Goal: Obtain resource: Obtain resource

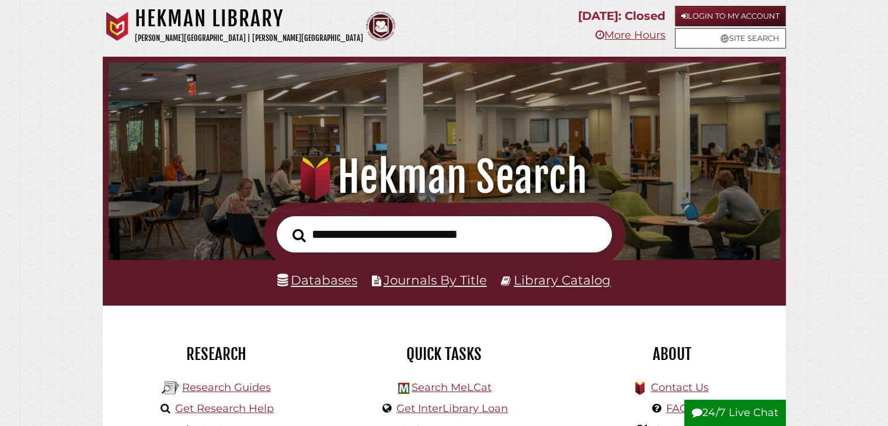
scroll to position [222, 665]
paste input "**********"
type input "**********"
click at [287, 225] on button "Search" at bounding box center [299, 235] width 25 height 20
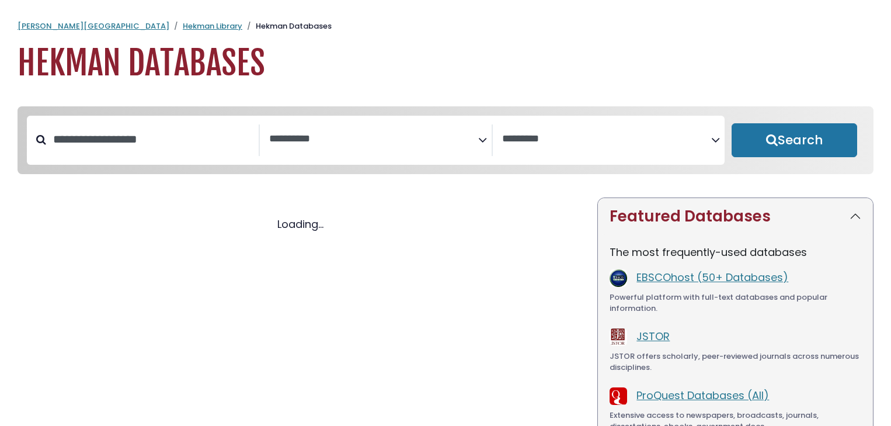
select select "Database Subject Filter"
select select "Database Vendors Filter"
select select "Database Subject Filter"
select select "Database Vendors Filter"
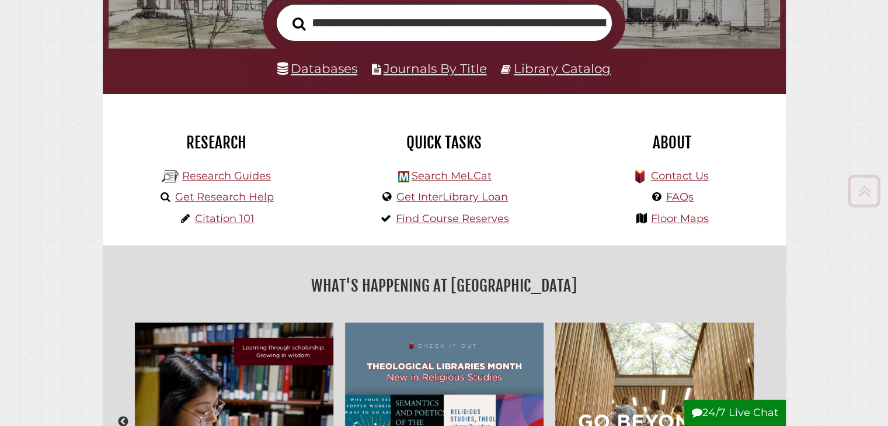
scroll to position [215, 0]
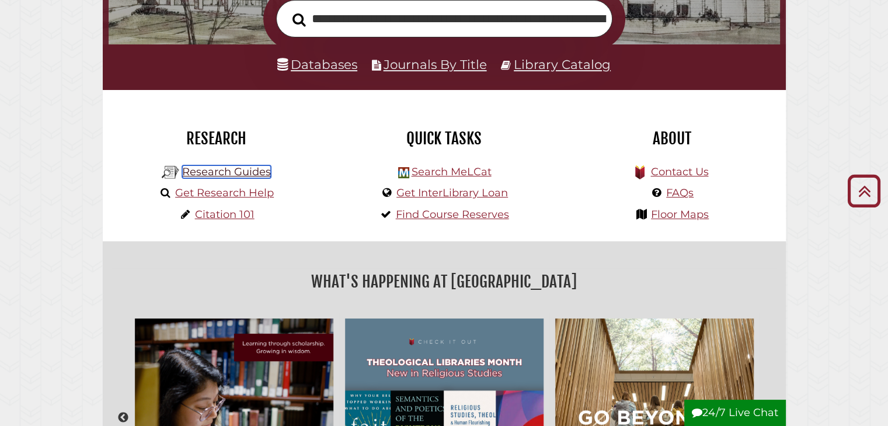
click at [241, 173] on link "Research Guides" at bounding box center [226, 171] width 89 height 13
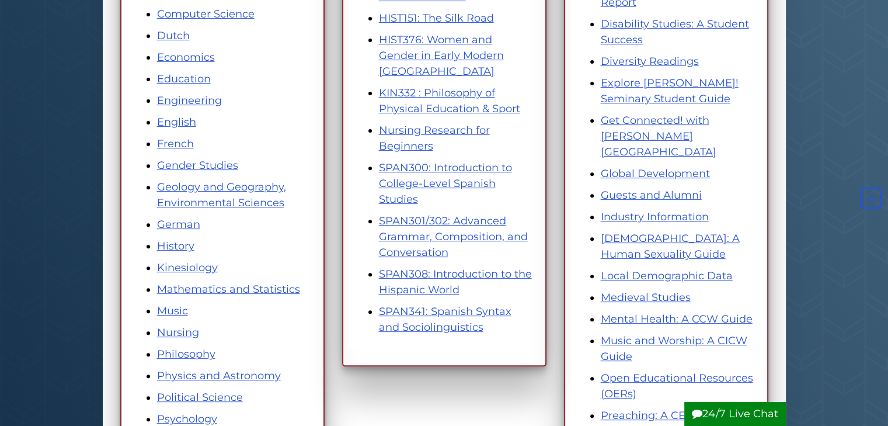
scroll to position [407, 0]
click at [203, 187] on link "Geology and Geography, Environmental Sciences" at bounding box center [221, 194] width 129 height 29
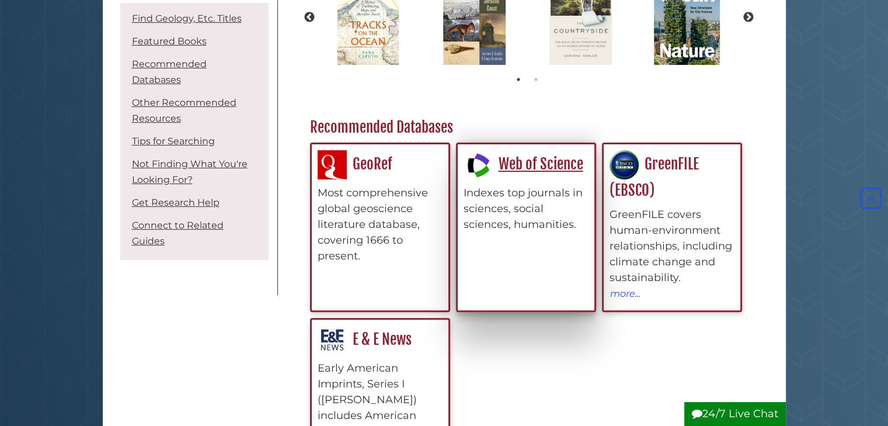
scroll to position [454, 447]
click at [535, 166] on link "Web of Science" at bounding box center [523, 164] width 120 height 18
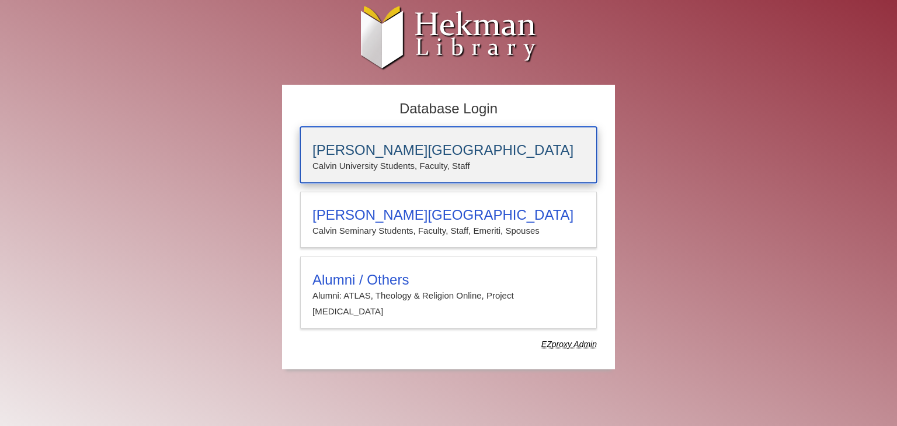
click at [456, 166] on p "Calvin University Students, Faculty, Staff" at bounding box center [448, 165] width 272 height 15
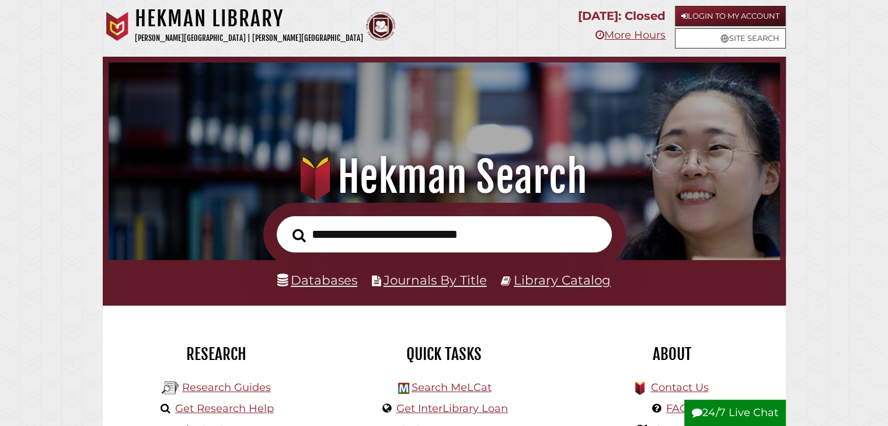
scroll to position [222, 665]
click at [730, 12] on link "Login to My Account" at bounding box center [730, 16] width 111 height 20
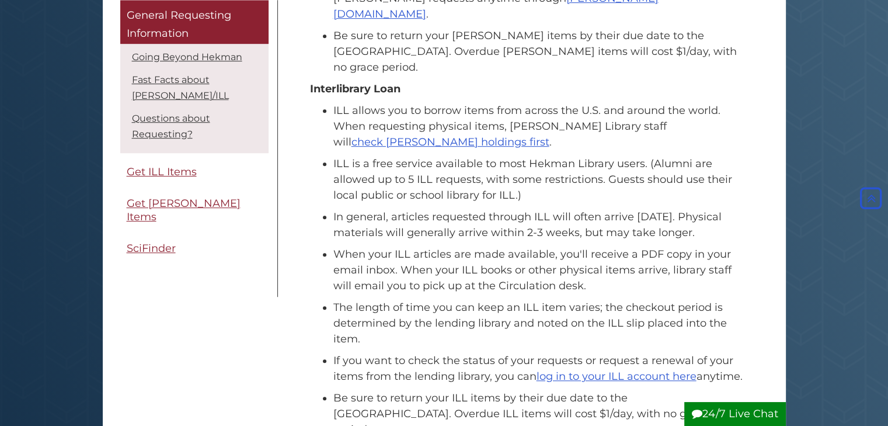
scroll to position [702, 0]
click at [613, 368] on link "log in to your ILL account here" at bounding box center [616, 374] width 160 height 13
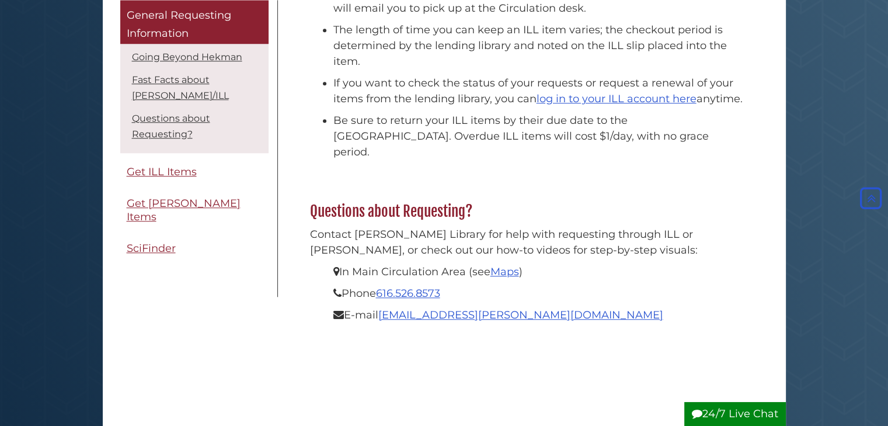
scroll to position [985, 0]
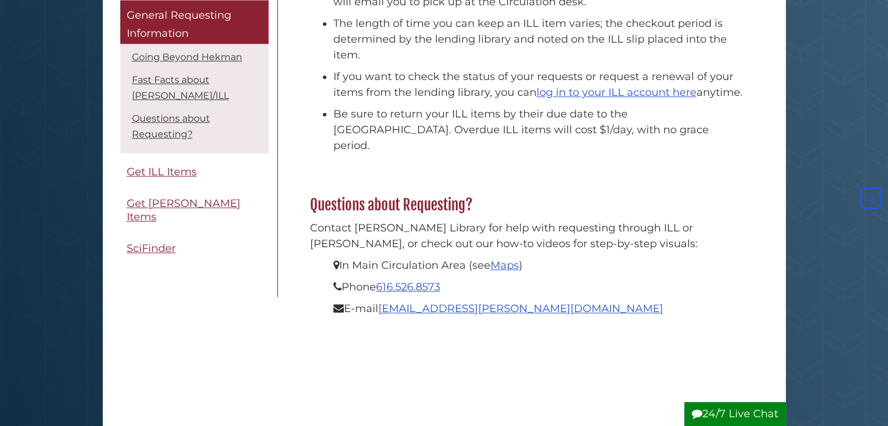
click at [844, 114] on body "Skip to Main Content Hekman Library Calvin University | Calvin Theological Semi…" at bounding box center [444, 23] width 888 height 2017
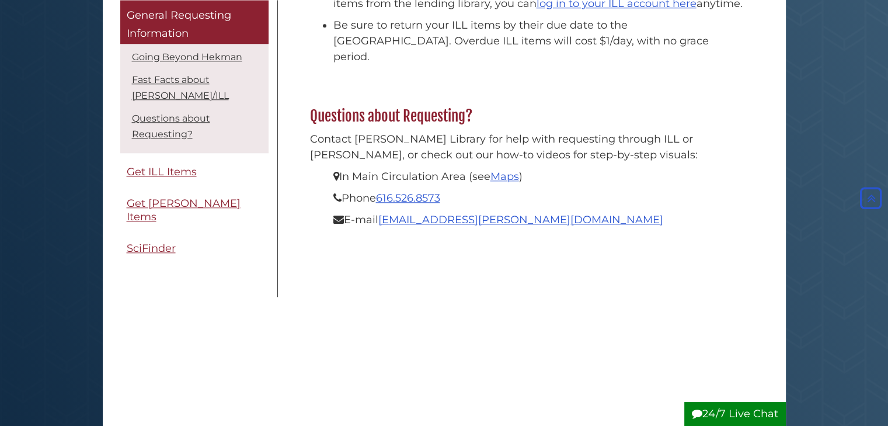
scroll to position [1074, 0]
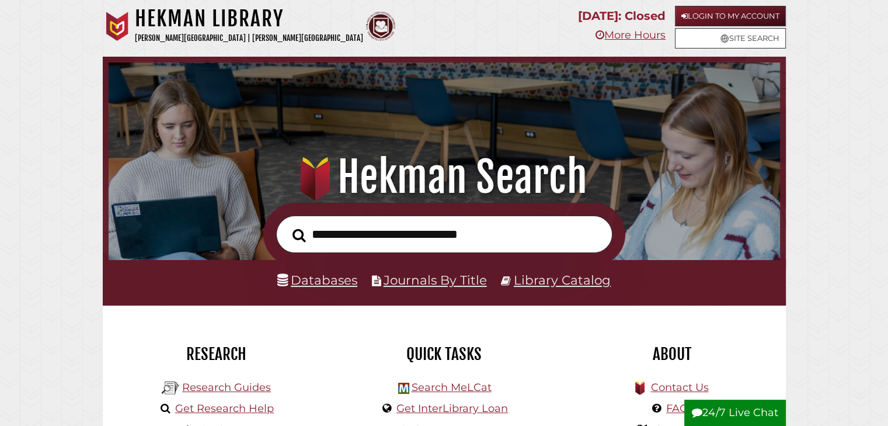
scroll to position [90, 0]
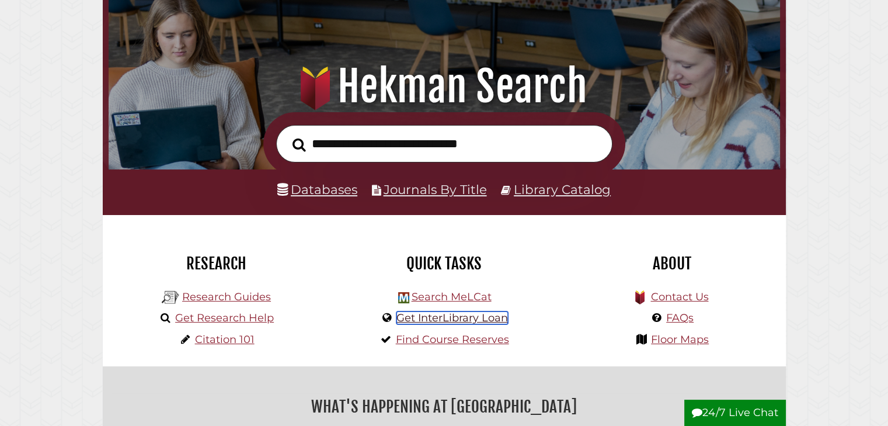
click at [476, 321] on link "Get InterLibrary Loan" at bounding box center [451, 317] width 111 height 13
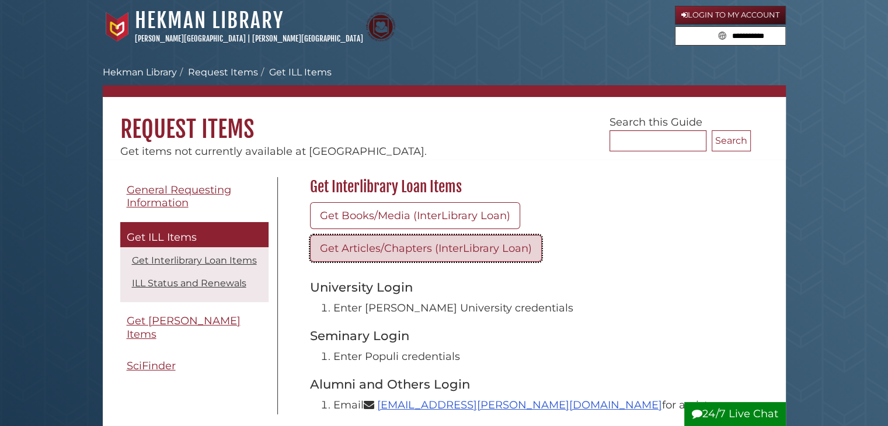
click at [479, 248] on link "Get Articles/Chapters (InterLibrary Loan)" at bounding box center [426, 248] width 232 height 27
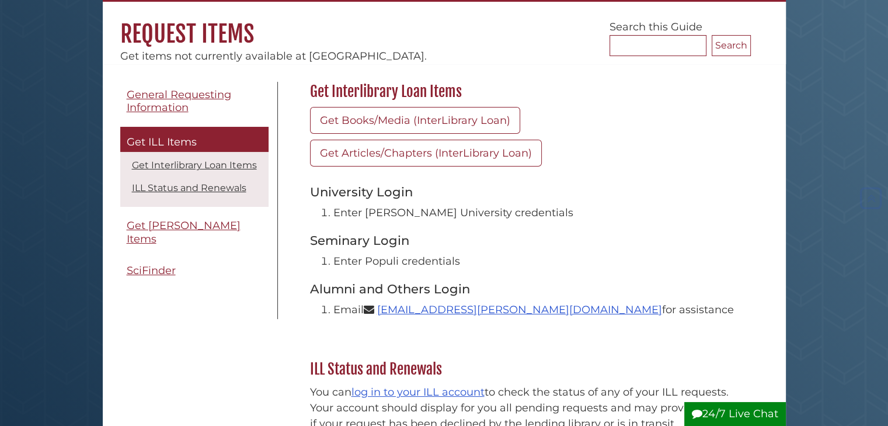
scroll to position [83, 0]
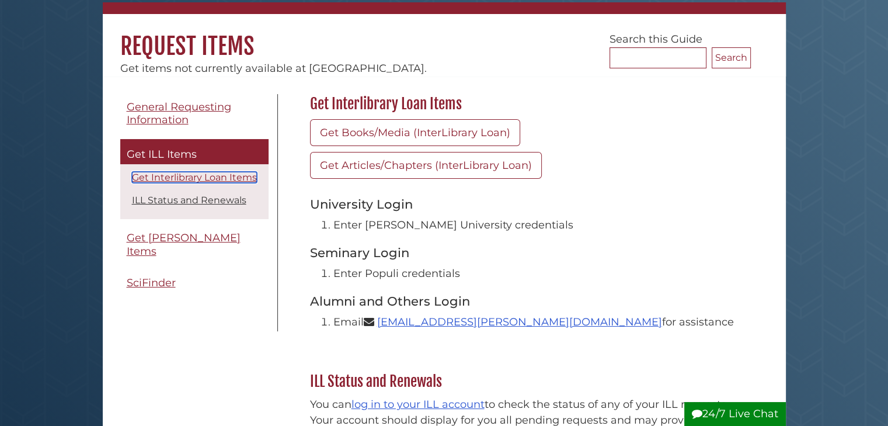
click at [231, 179] on link "Get Interlibrary Loan Items" at bounding box center [194, 177] width 125 height 11
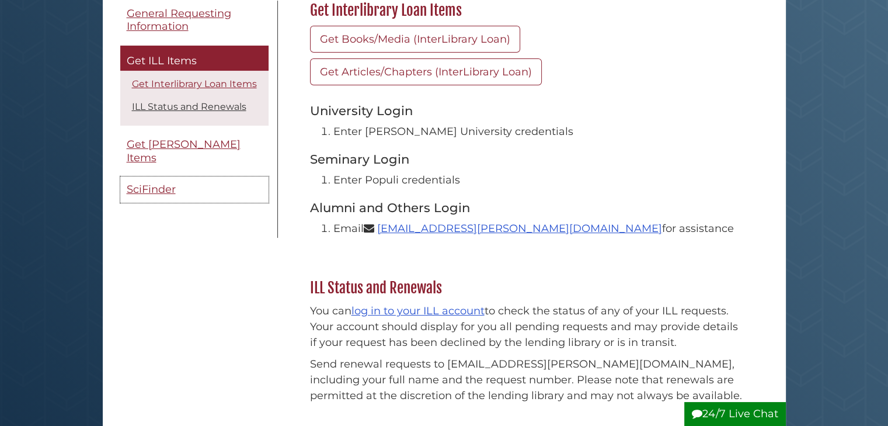
click at [231, 179] on link "SciFinder" at bounding box center [194, 189] width 148 height 26
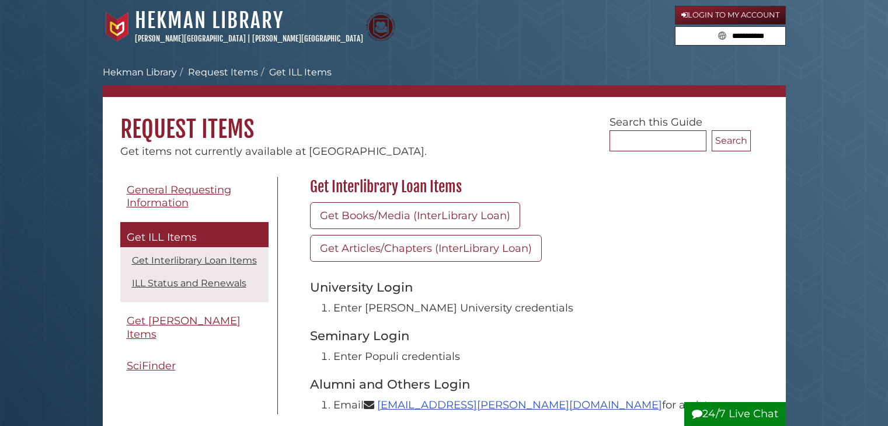
scroll to position [176, 0]
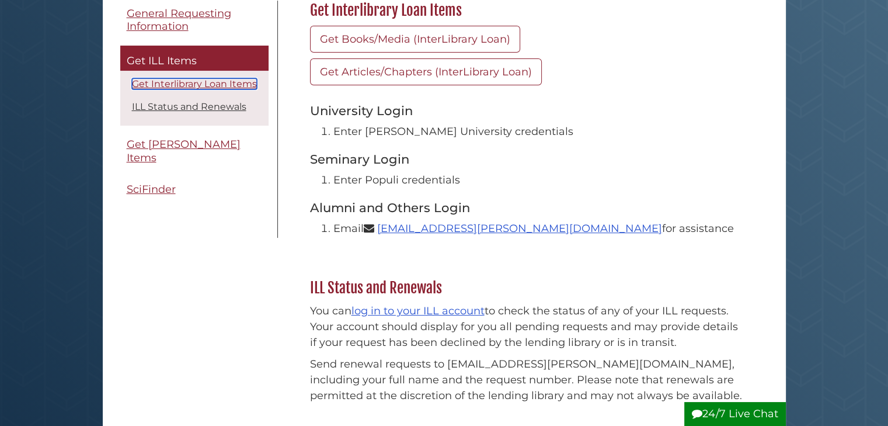
click at [214, 83] on link "Get Interlibrary Loan Items" at bounding box center [194, 83] width 125 height 11
click at [219, 82] on link "Get Interlibrary Loan Items" at bounding box center [194, 83] width 125 height 11
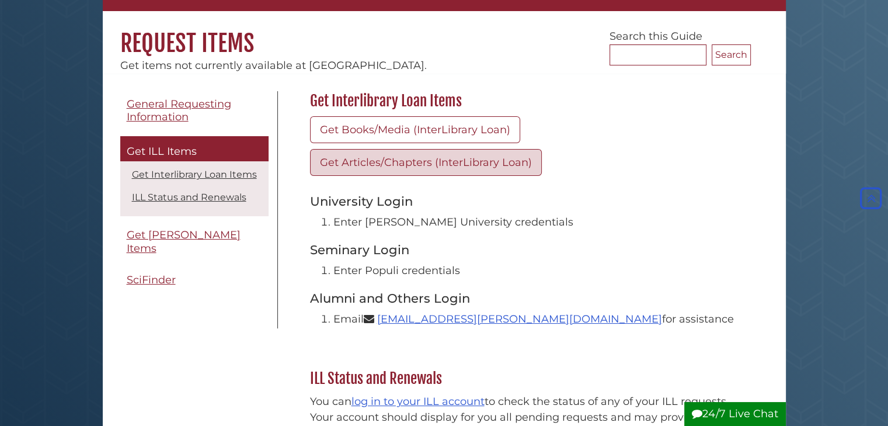
scroll to position [85, 0]
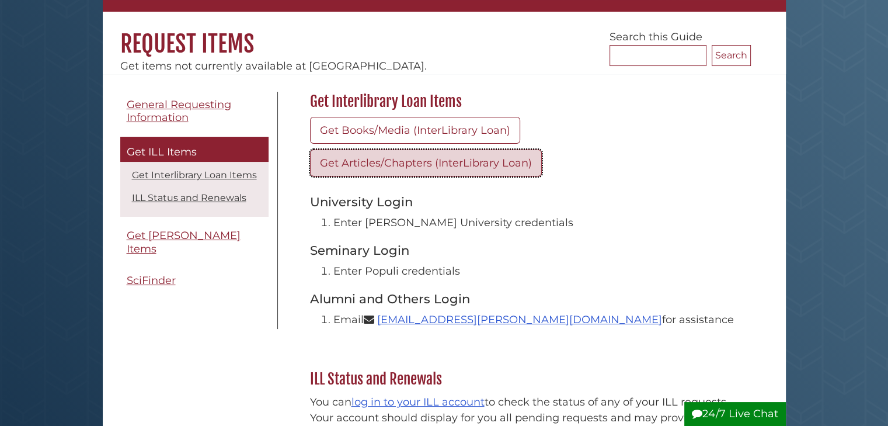
click at [410, 161] on link "Get Articles/Chapters (InterLibrary Loan)" at bounding box center [426, 162] width 232 height 27
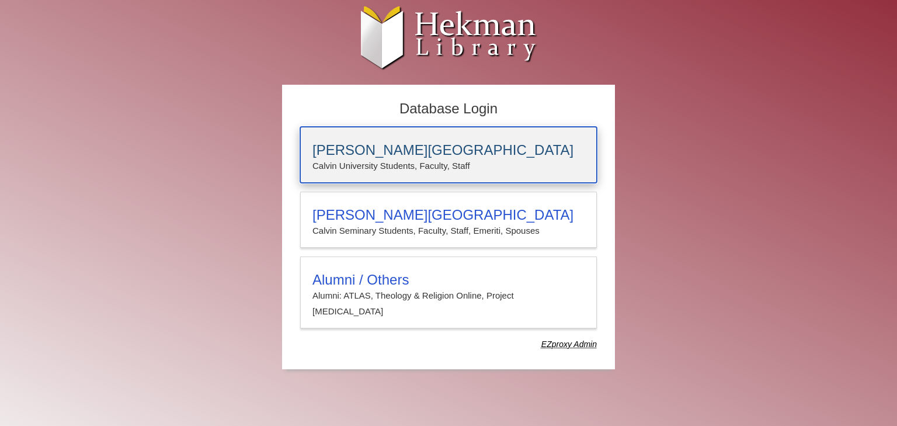
click at [418, 154] on h3 "[PERSON_NAME][GEOGRAPHIC_DATA]" at bounding box center [448, 150] width 272 height 16
